Goal: Find contact information: Find contact information

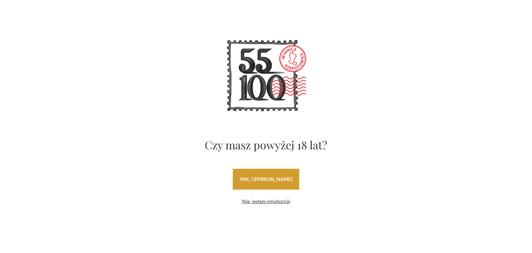
click at [275, 183] on link "tak, i uwielbiam wino" at bounding box center [266, 179] width 66 height 21
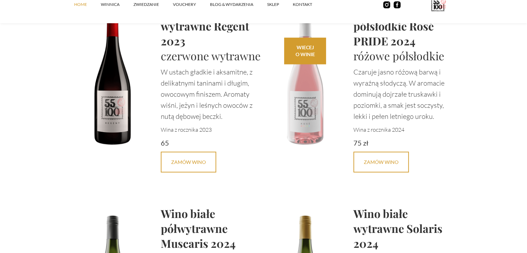
scroll to position [1627, 0]
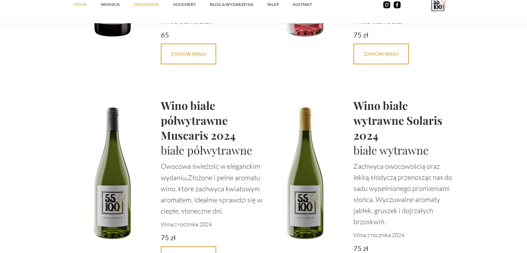
click at [147, 5] on link "ZWIEDZANIE" at bounding box center [152, 4] width 39 height 21
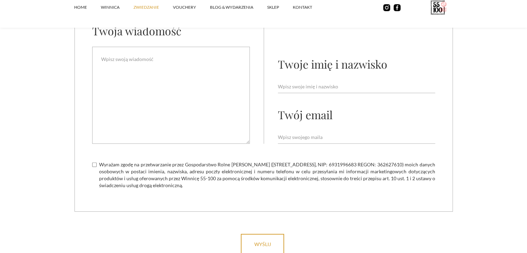
scroll to position [1954, 0]
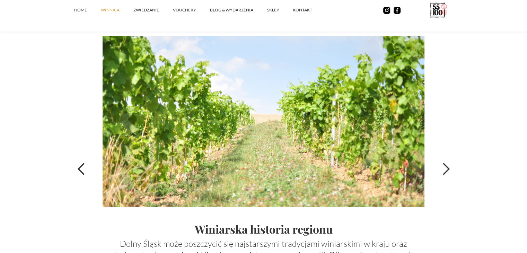
scroll to position [2354, 0]
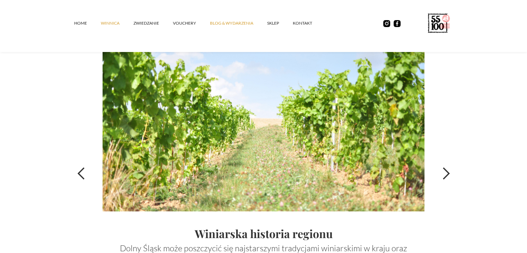
click at [229, 27] on link "Blog & Wydarzenia" at bounding box center [238, 23] width 57 height 21
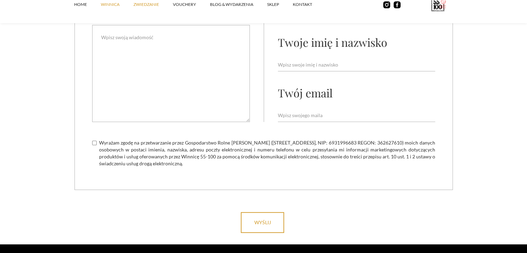
scroll to position [2720, 0]
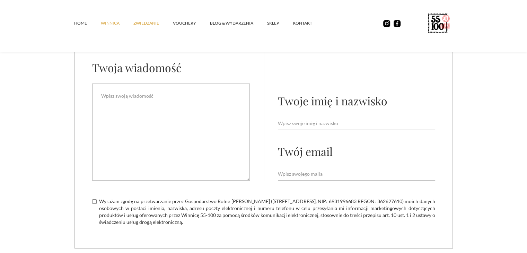
click at [138, 25] on link "ZWIEDZANIE" at bounding box center [152, 23] width 39 height 21
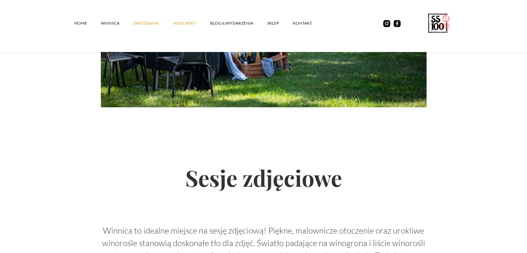
scroll to position [1142, 0]
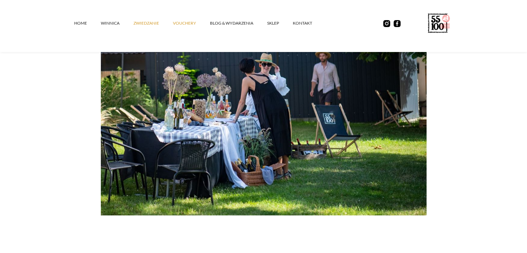
click at [179, 20] on link "vouchery" at bounding box center [191, 23] width 37 height 21
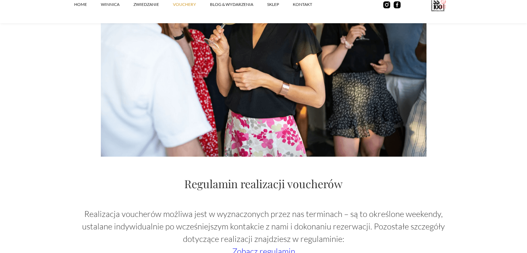
scroll to position [1177, 0]
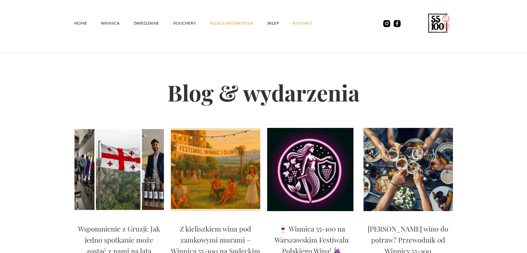
click at [309, 27] on link "kontakt" at bounding box center [309, 23] width 33 height 21
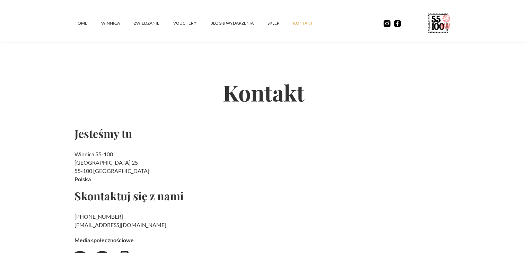
scroll to position [104, 0]
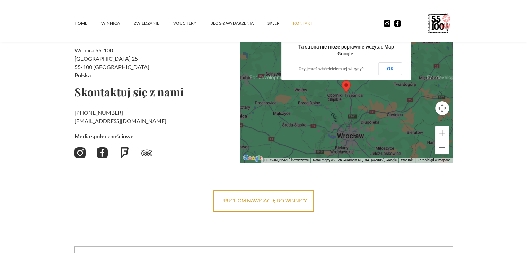
click at [364, 112] on div at bounding box center [346, 93] width 213 height 138
click at [445, 135] on button "Powiększ" at bounding box center [442, 133] width 14 height 14
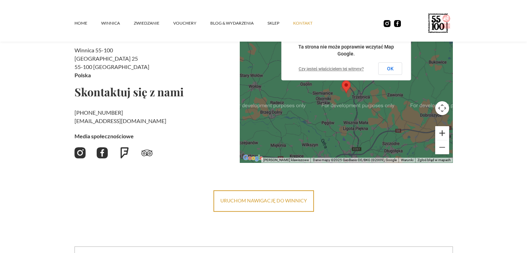
click at [444, 133] on button "Powiększ" at bounding box center [442, 133] width 14 height 14
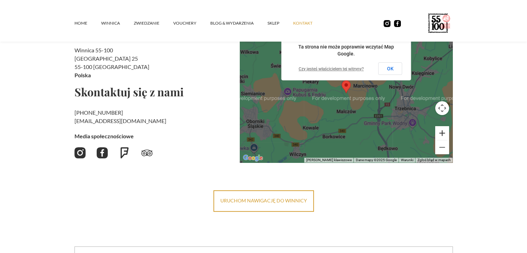
click at [444, 133] on button "Powiększ" at bounding box center [442, 133] width 14 height 14
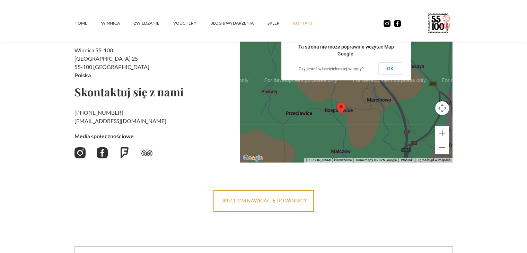
drag, startPoint x: 375, startPoint y: 117, endPoint x: 369, endPoint y: 137, distance: 21.2
click at [369, 140] on div at bounding box center [346, 93] width 213 height 138
click at [393, 73] on button "OK" at bounding box center [390, 68] width 24 height 12
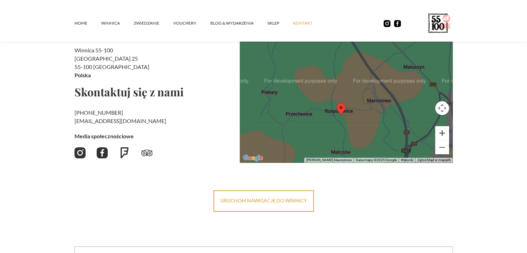
click at [441, 134] on button "Powiększ" at bounding box center [442, 133] width 14 height 14
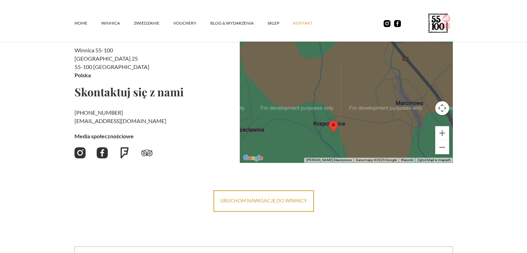
drag, startPoint x: 343, startPoint y: 107, endPoint x: 331, endPoint y: 86, distance: 24.3
click at [330, 86] on div at bounding box center [346, 93] width 213 height 138
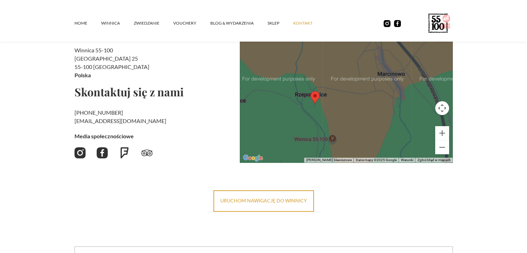
click at [443, 155] on div at bounding box center [346, 93] width 213 height 138
click at [443, 152] on button "Pomniejsz" at bounding box center [442, 147] width 14 height 14
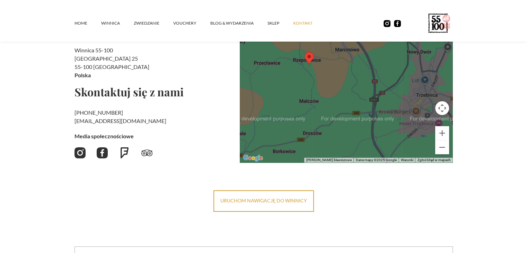
drag, startPoint x: 376, startPoint y: 136, endPoint x: 354, endPoint y: 101, distance: 40.9
click at [354, 101] on div at bounding box center [346, 93] width 213 height 138
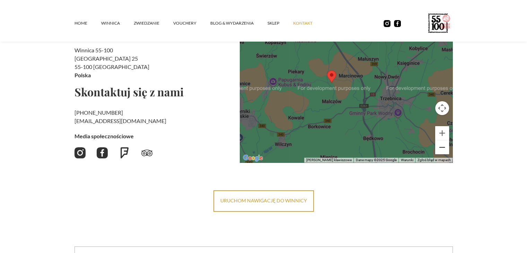
click at [445, 150] on button "Pomniejsz" at bounding box center [442, 147] width 14 height 14
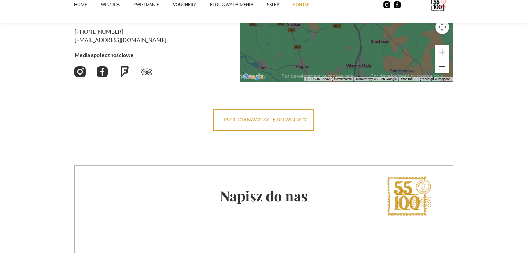
scroll to position [0, 0]
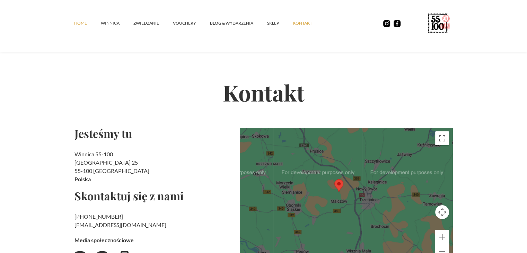
click at [75, 22] on link "Home" at bounding box center [87, 23] width 27 height 21
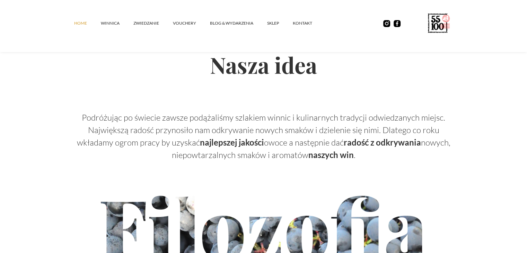
scroll to position [2113, 0]
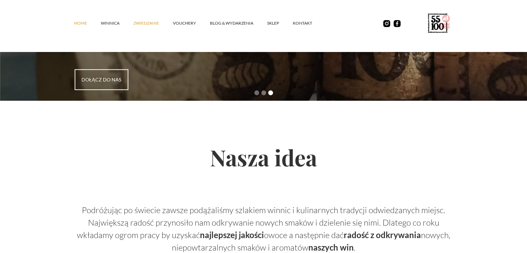
click at [146, 21] on link "ZWIEDZANIE" at bounding box center [152, 23] width 39 height 21
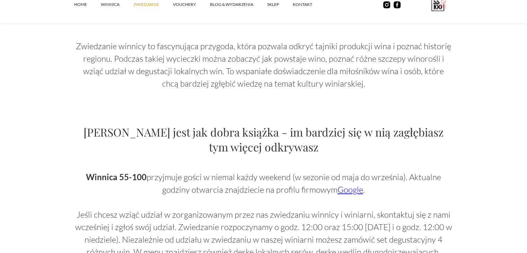
scroll to position [450, 0]
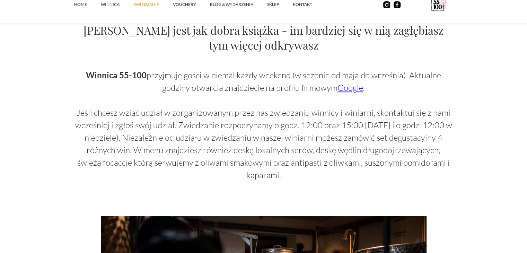
click at [356, 89] on link "Google" at bounding box center [350, 87] width 26 height 10
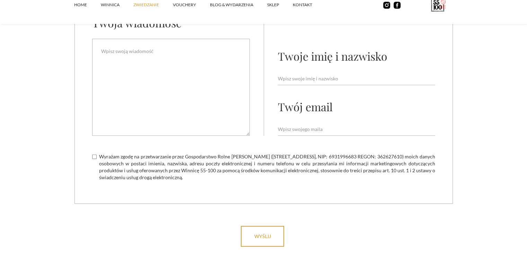
scroll to position [1989, 0]
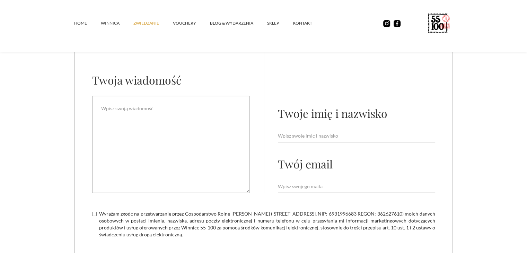
click at [443, 28] on image at bounding box center [449, 26] width 19 height 6
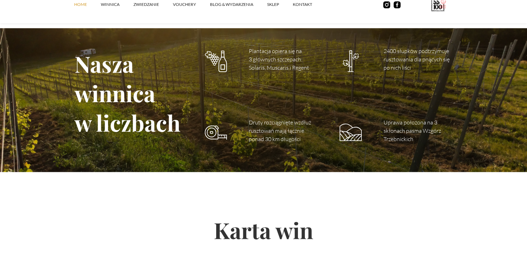
scroll to position [1073, 0]
